Goal: Task Accomplishment & Management: Use online tool/utility

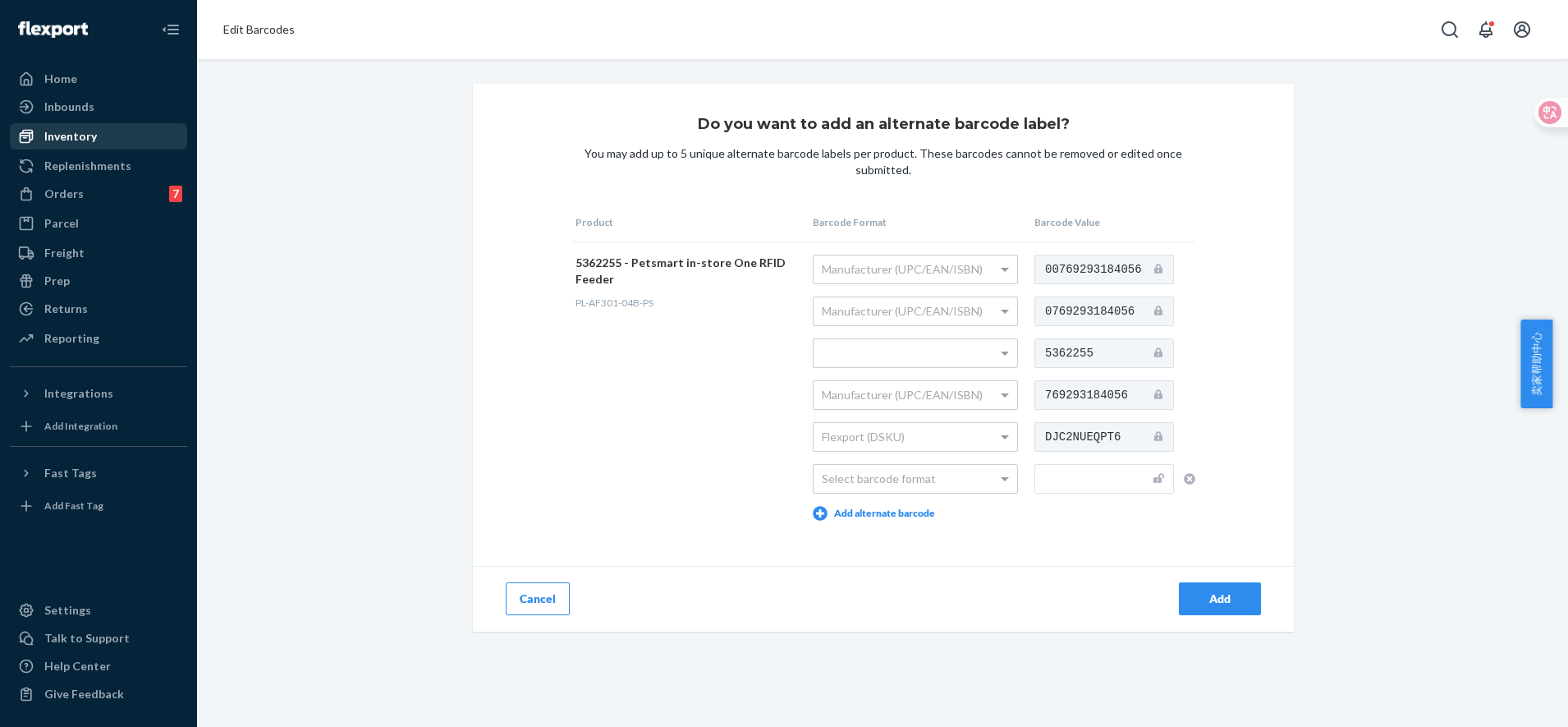
click at [80, 135] on div "Inventory" at bounding box center [71, 136] width 52 height 16
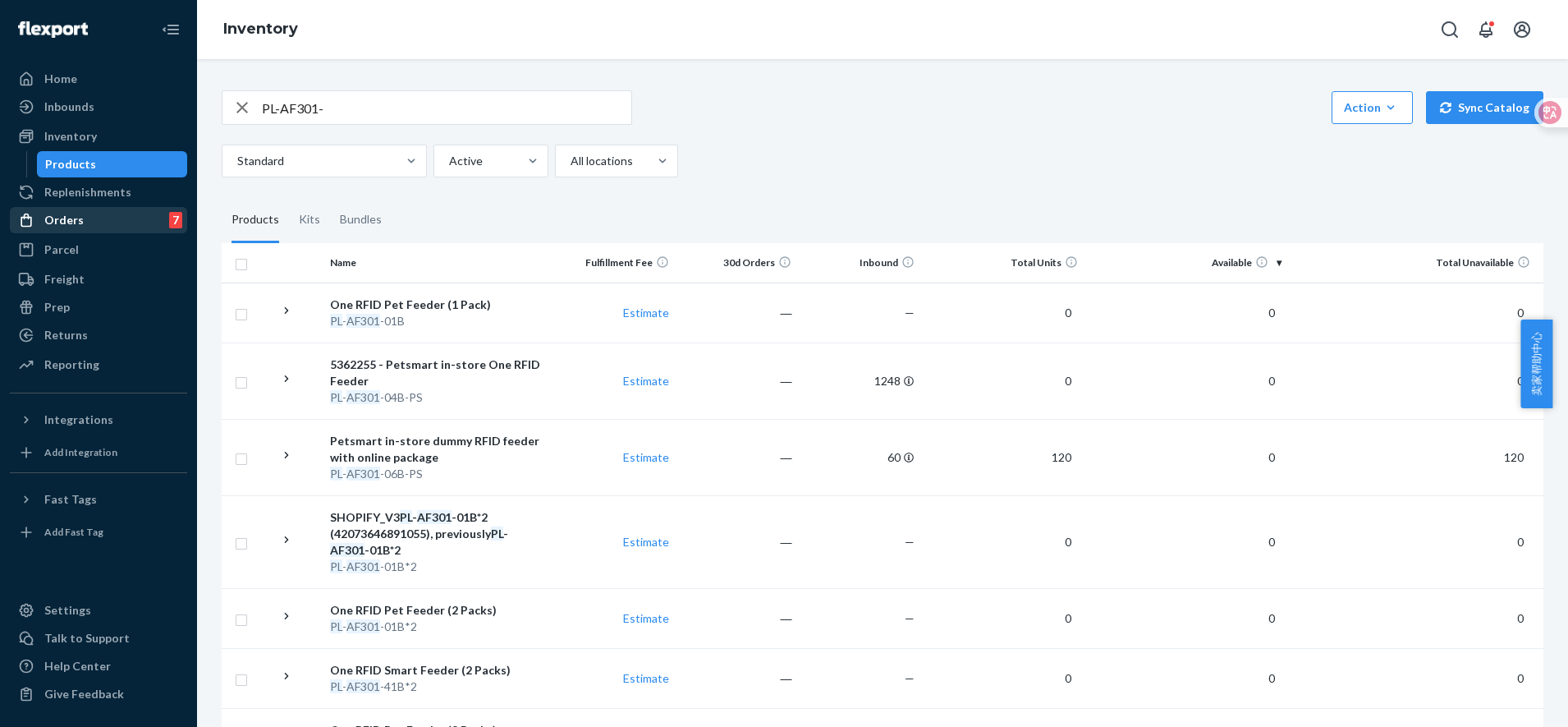
click at [107, 209] on div "Orders 7" at bounding box center [99, 220] width 174 height 23
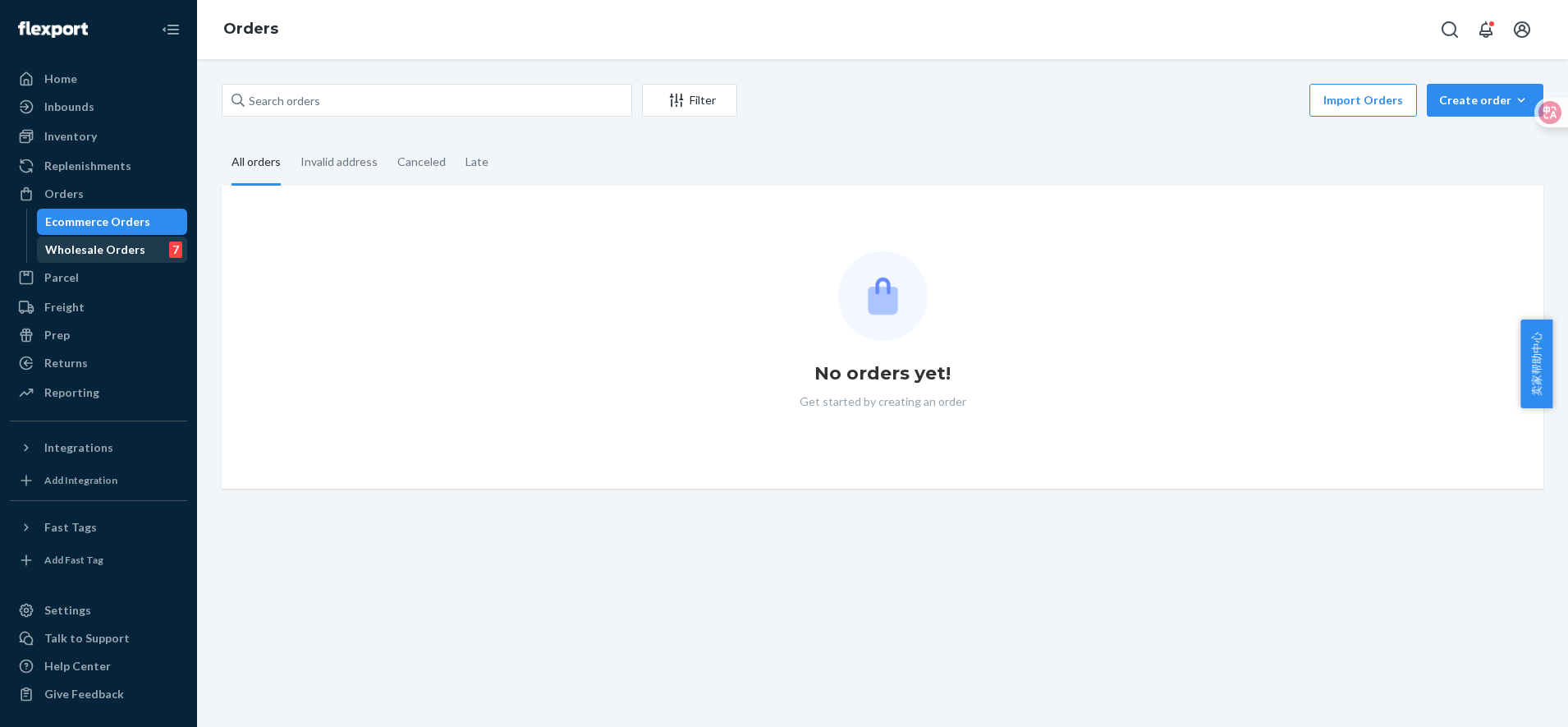
click at [108, 236] on link "Wholesale Orders 7" at bounding box center [112, 249] width 151 height 26
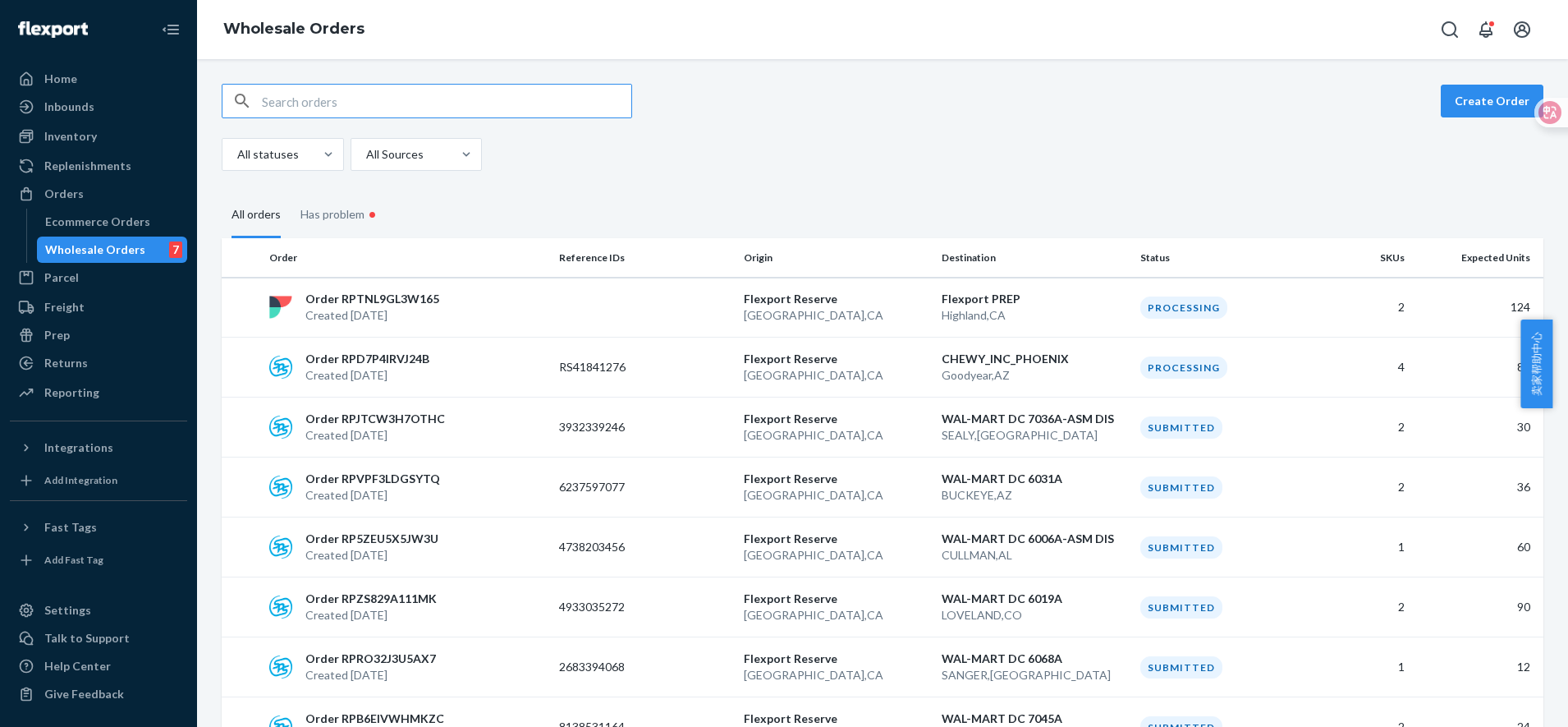
click at [300, 99] on input "text" at bounding box center [447, 101] width 370 height 33
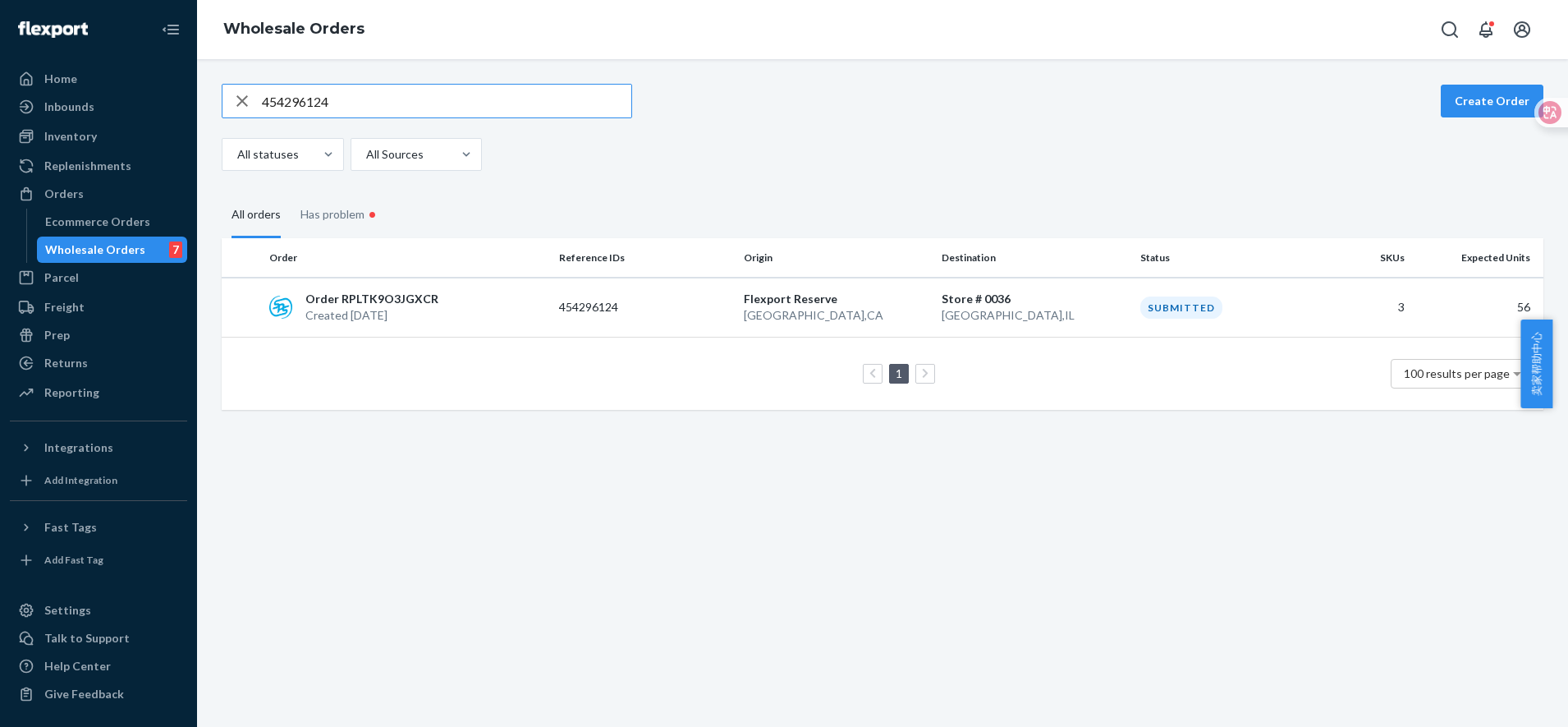
click at [412, 100] on input "454296124" at bounding box center [447, 101] width 370 height 33
type input "454296123"
